Goal: Complete application form

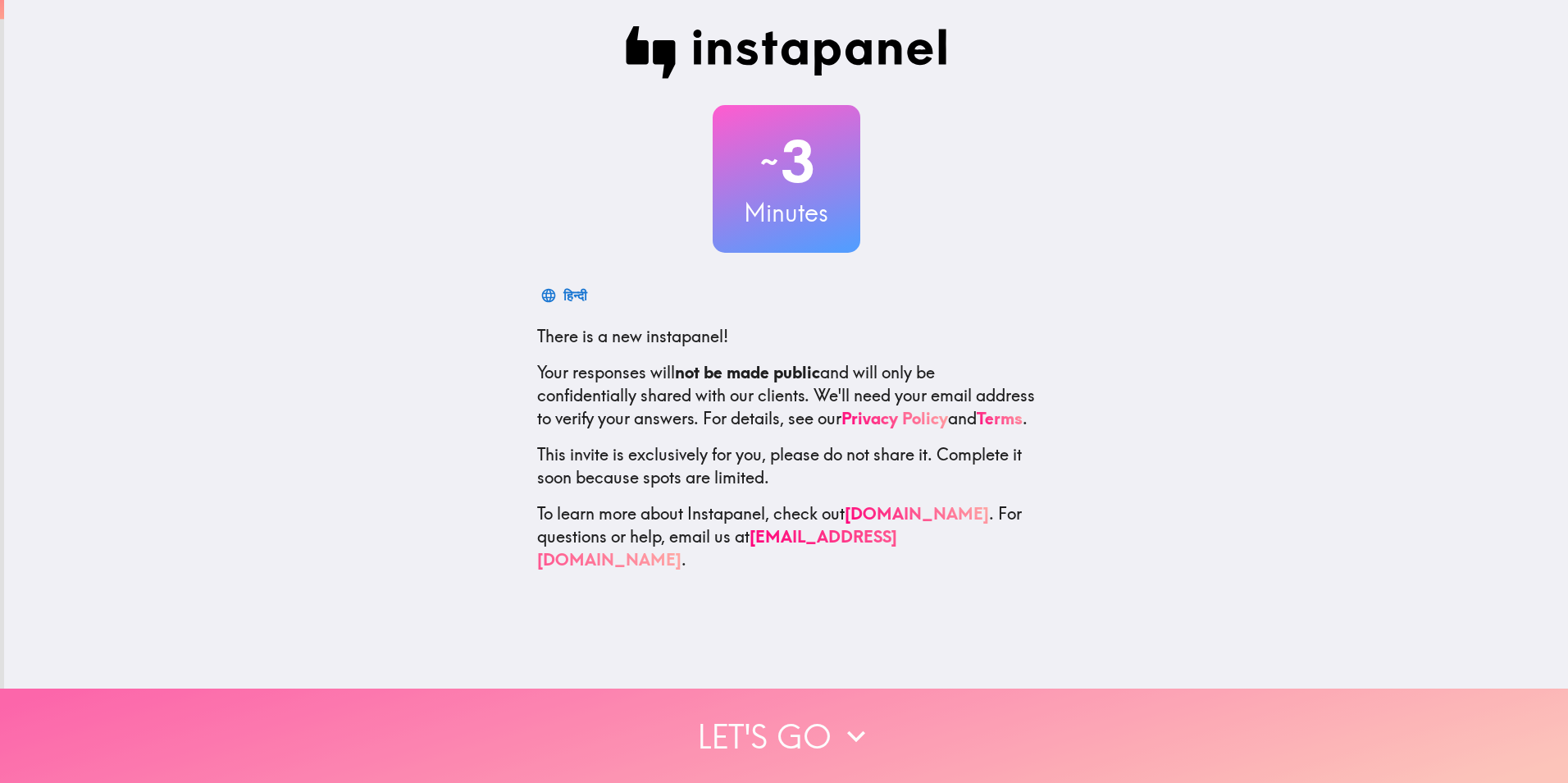
click at [852, 730] on icon "button" at bounding box center [855, 735] width 18 height 11
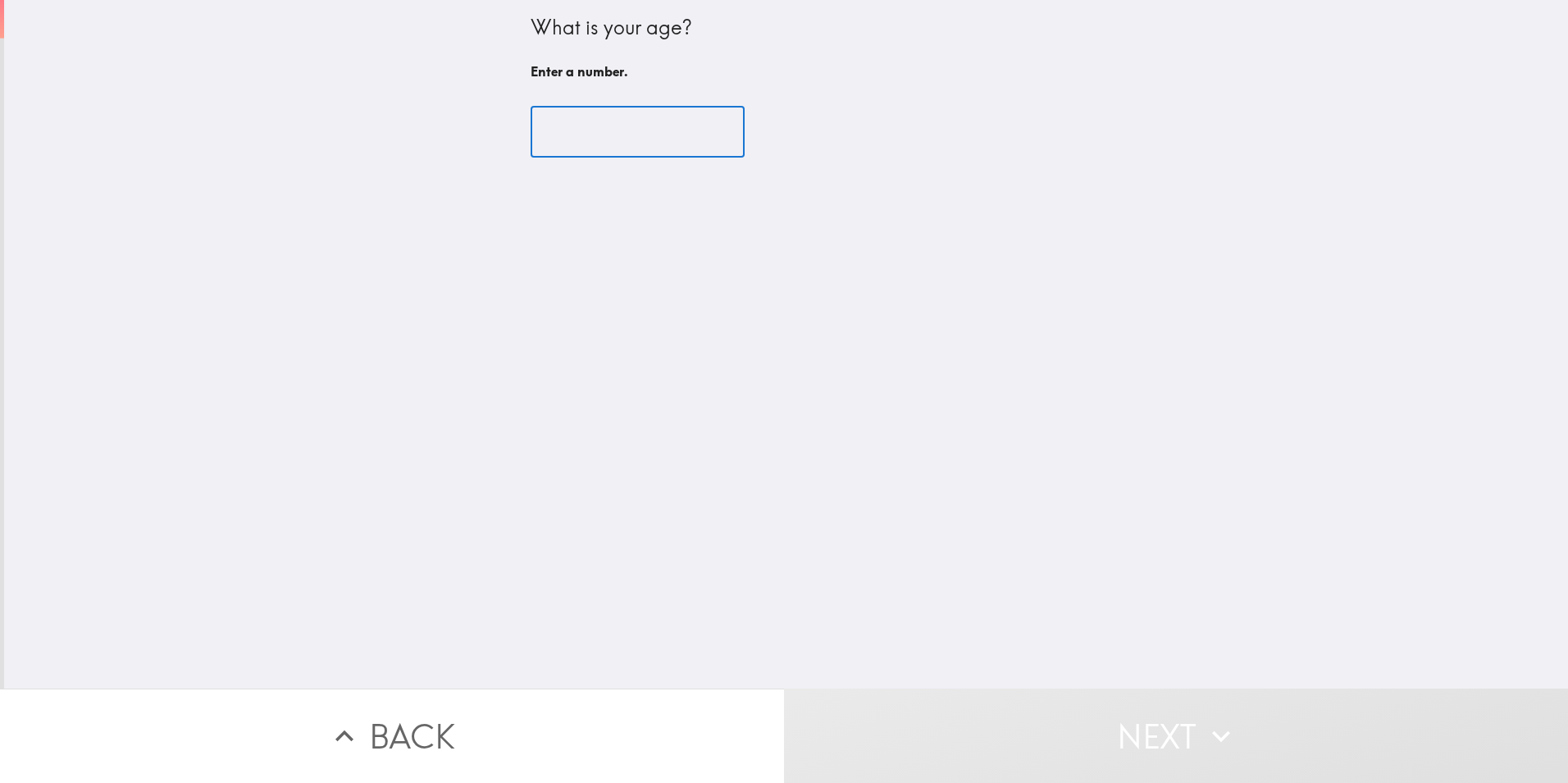
click at [609, 123] on input "number" at bounding box center [638, 132] width 214 height 51
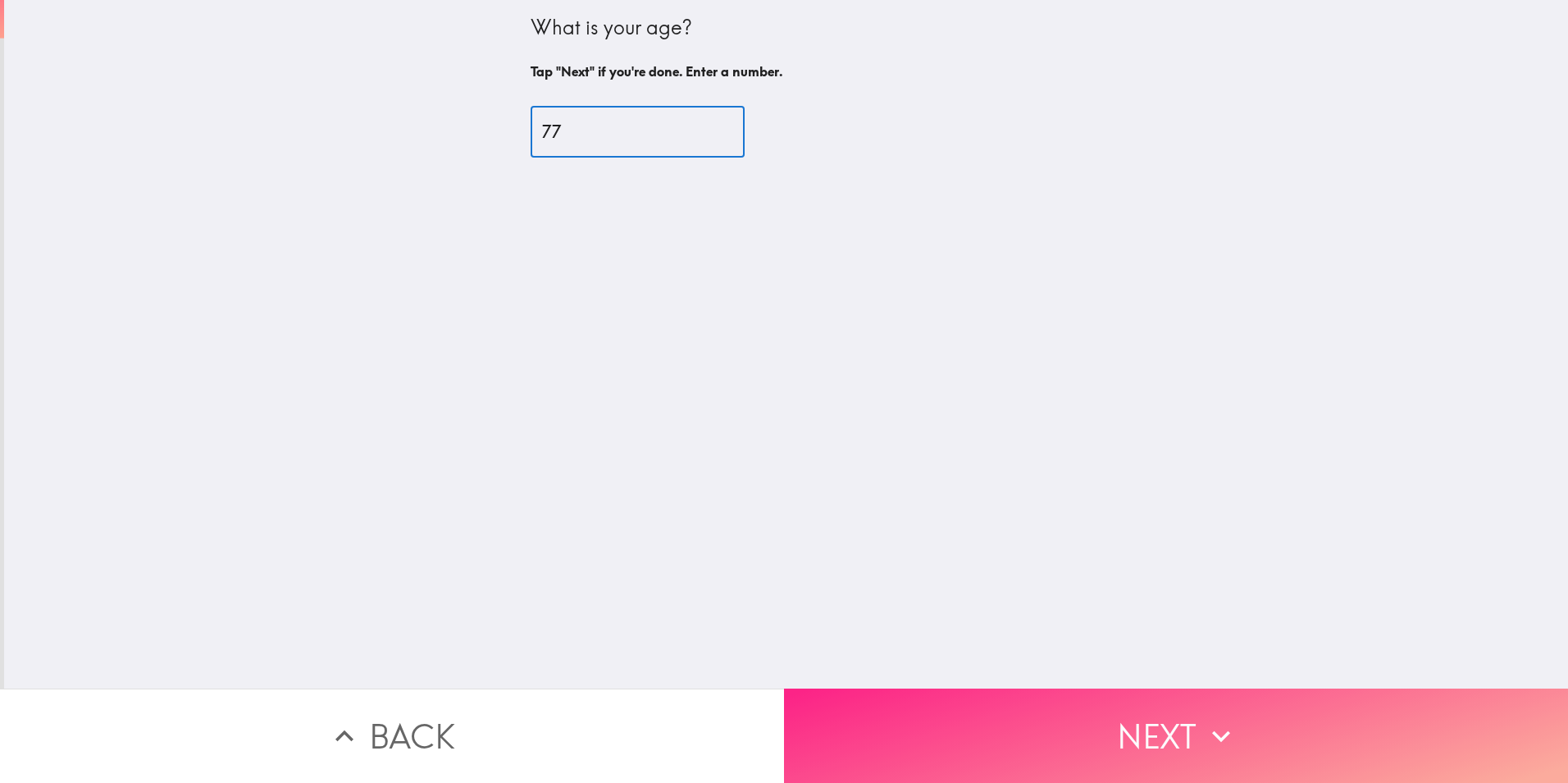
type input "77"
click at [1070, 709] on button "Next" at bounding box center [1175, 735] width 784 height 94
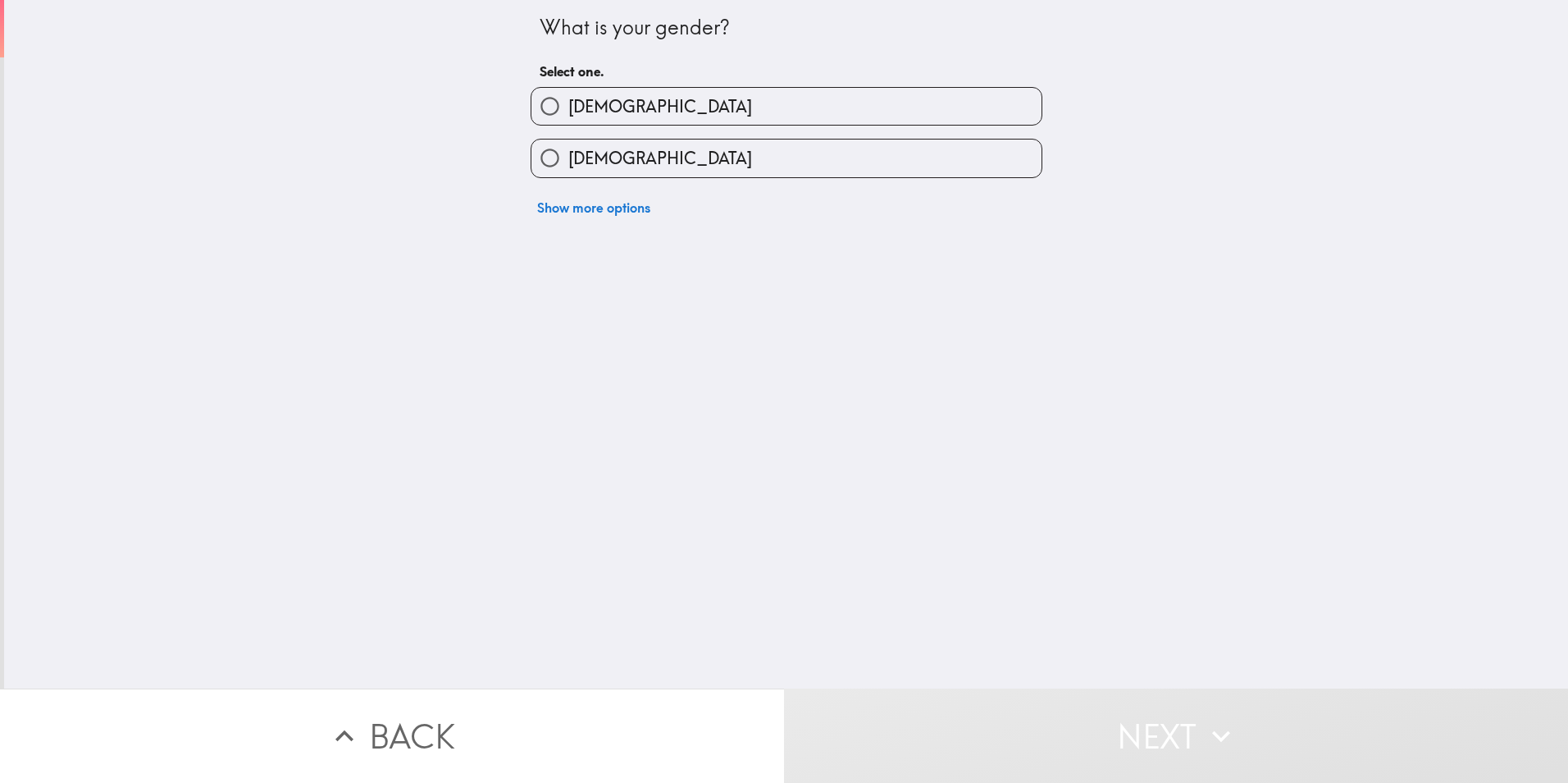
click at [645, 89] on label "[DEMOGRAPHIC_DATA]" at bounding box center [787, 106] width 510 height 37
click at [568, 89] on input "[DEMOGRAPHIC_DATA]" at bounding box center [550, 106] width 37 height 37
radio input "true"
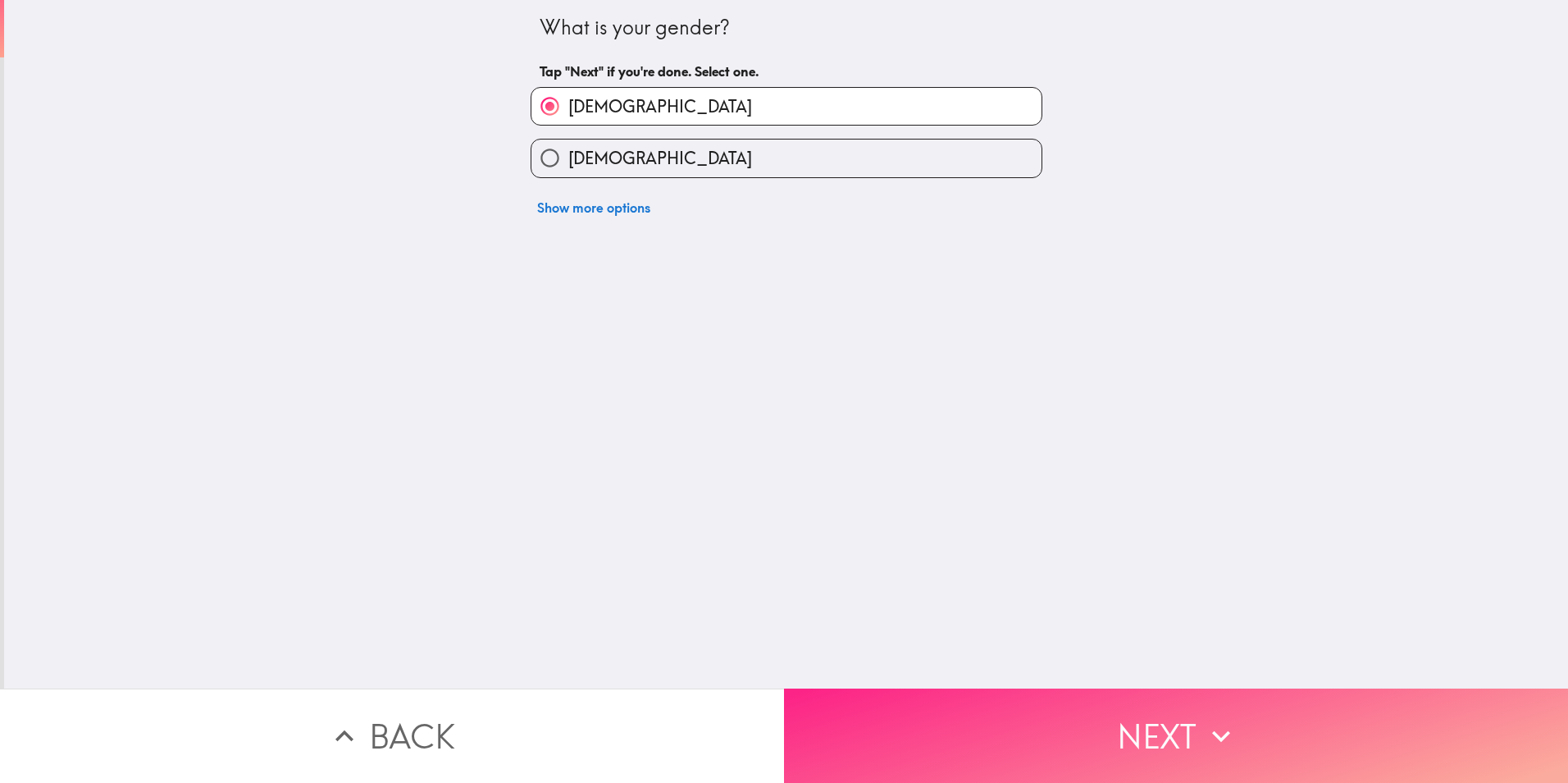
drag, startPoint x: 1075, startPoint y: 714, endPoint x: 1075, endPoint y: 705, distance: 9.0
click at [1076, 714] on button "Next" at bounding box center [1175, 735] width 784 height 94
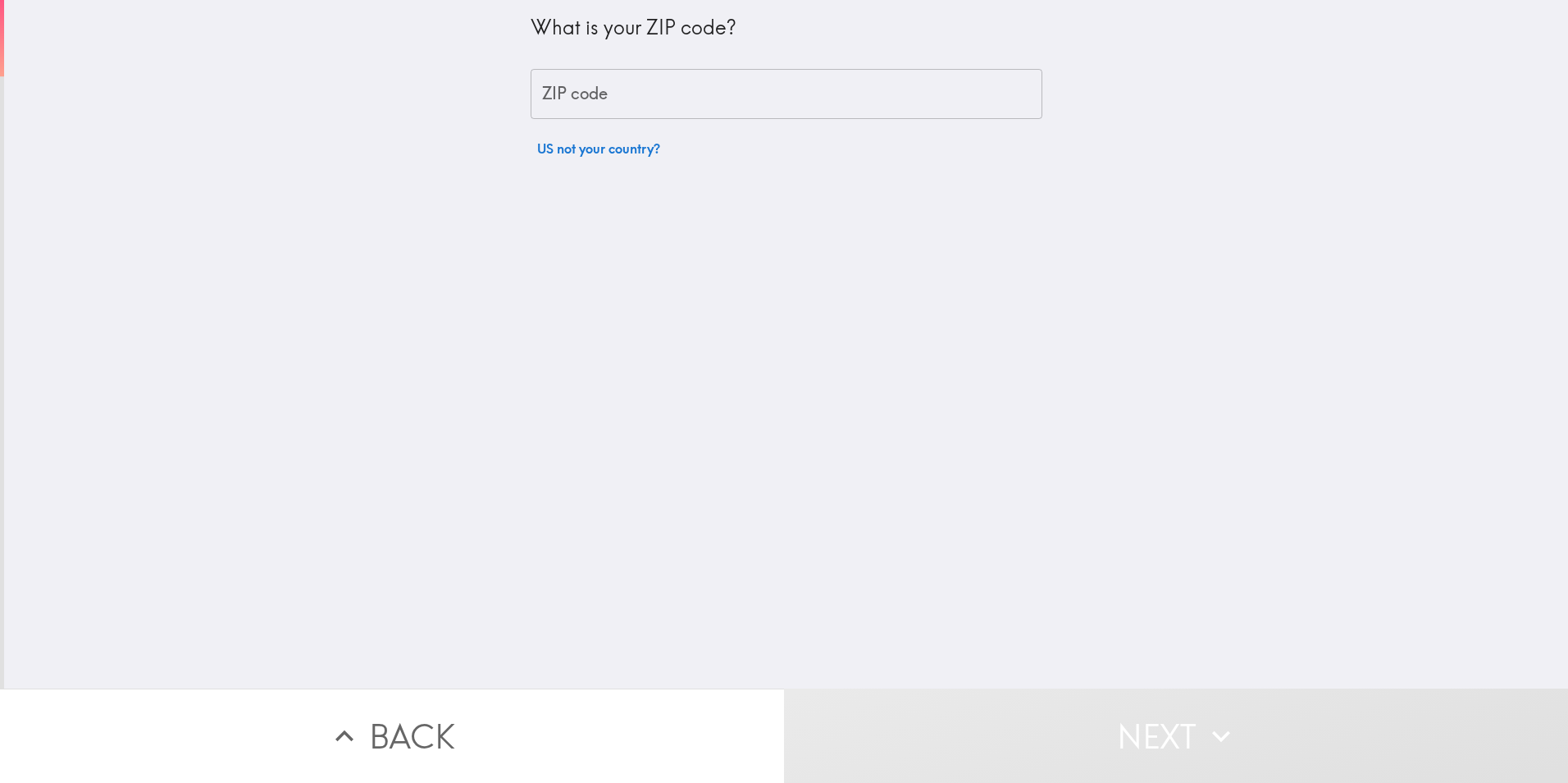
click at [641, 98] on input "ZIP code" at bounding box center [787, 95] width 512 height 51
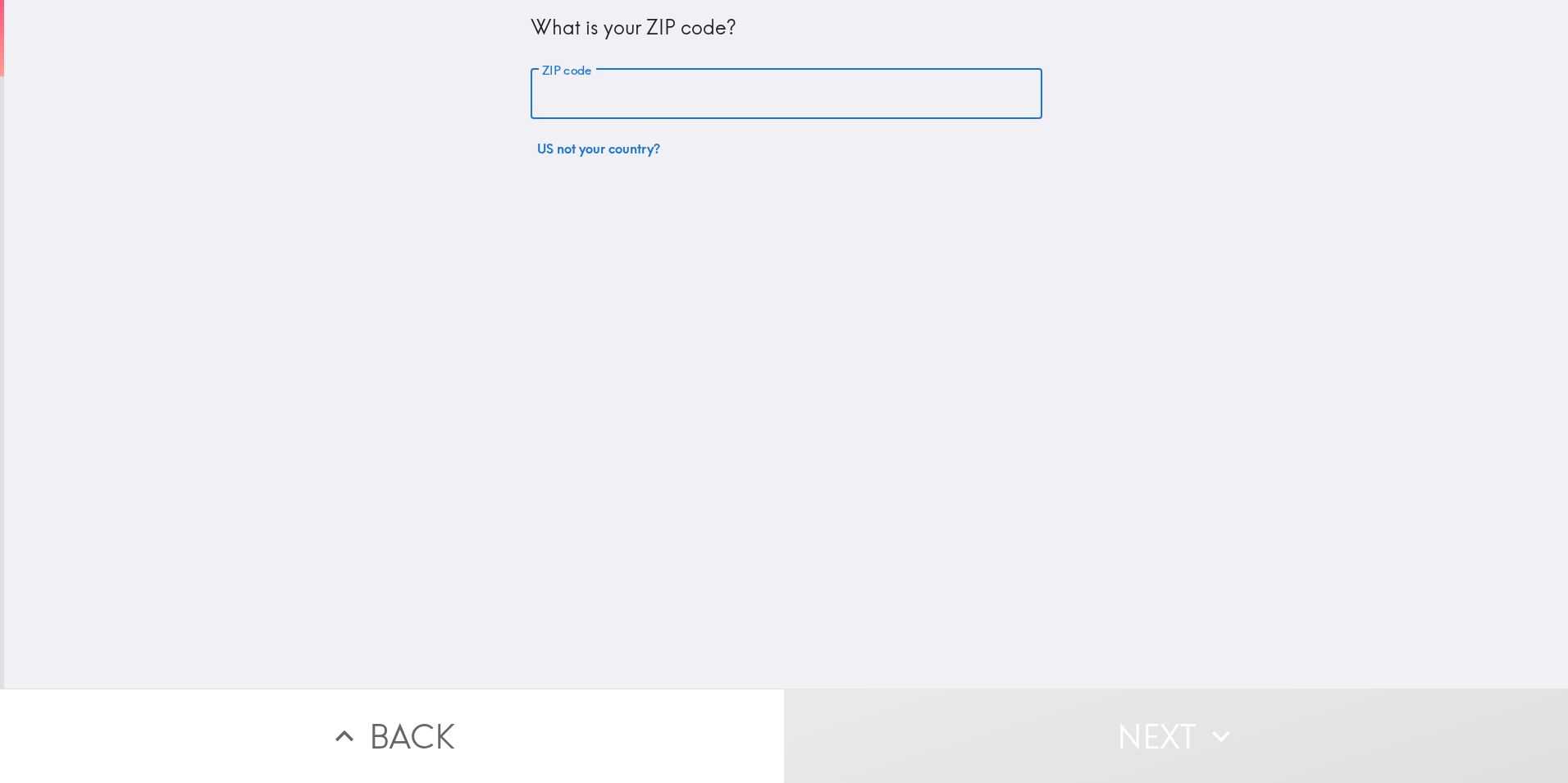
type input "80012"
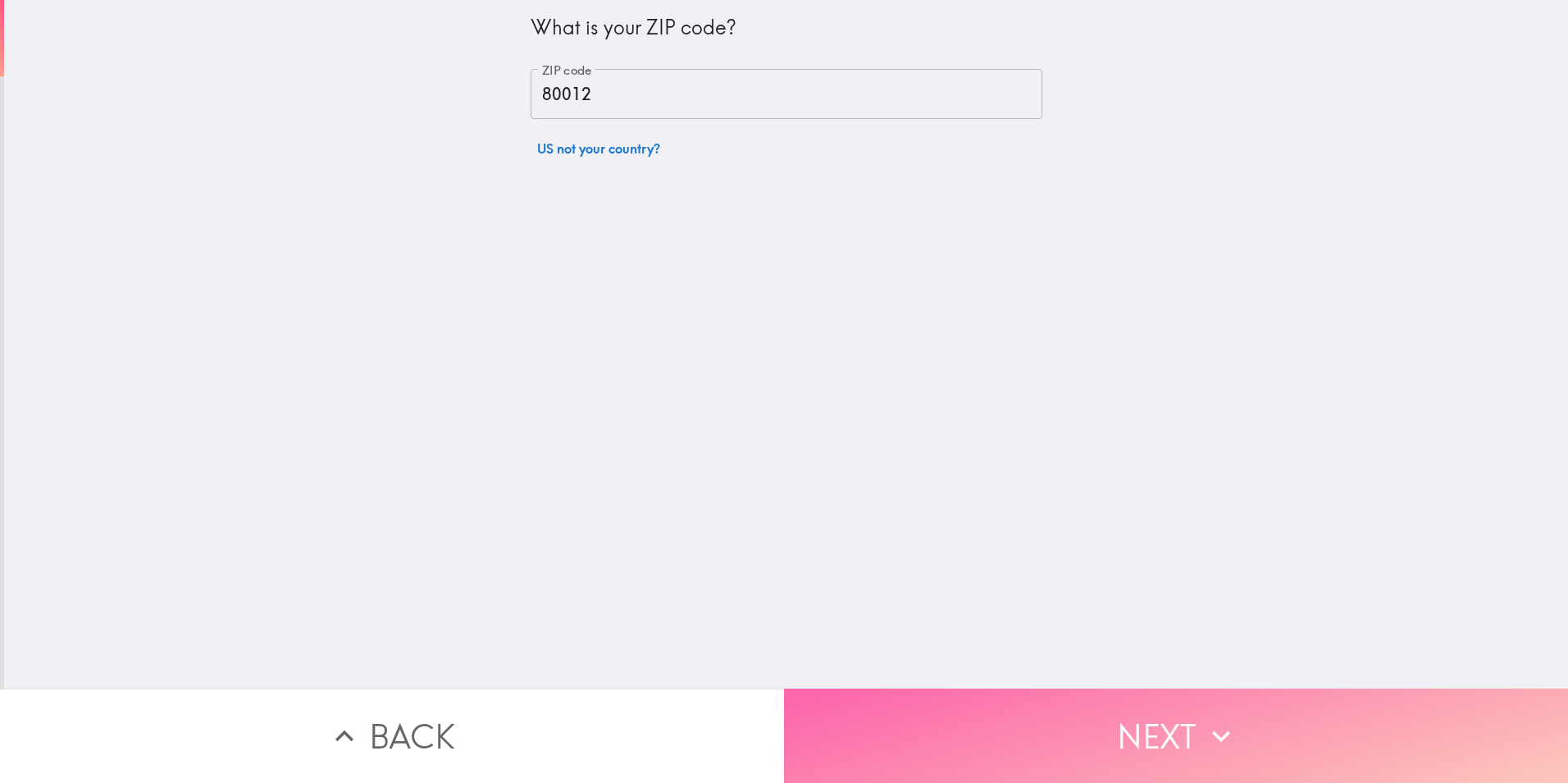
click at [1026, 722] on button "Next" at bounding box center [1175, 735] width 784 height 94
